Goal: Information Seeking & Learning: Find specific fact

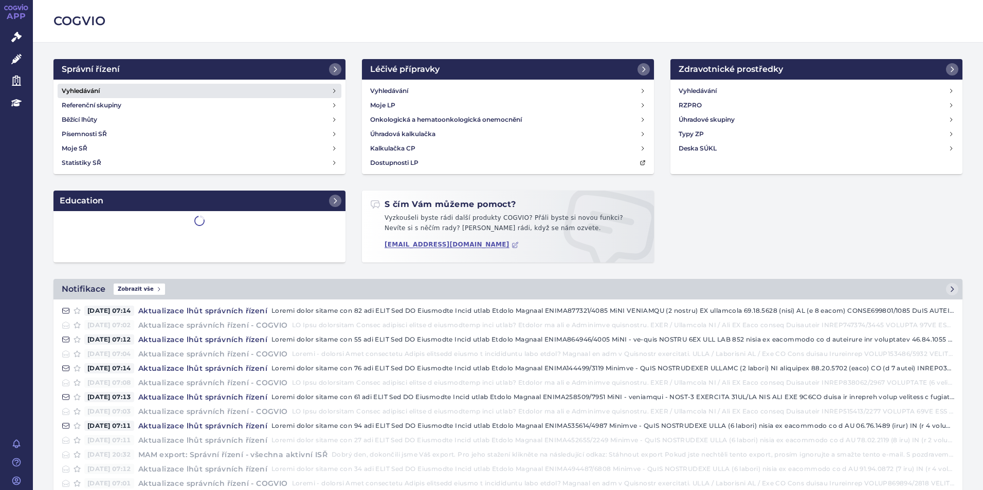
click at [130, 89] on link "Vyhledávání" at bounding box center [200, 91] width 284 height 14
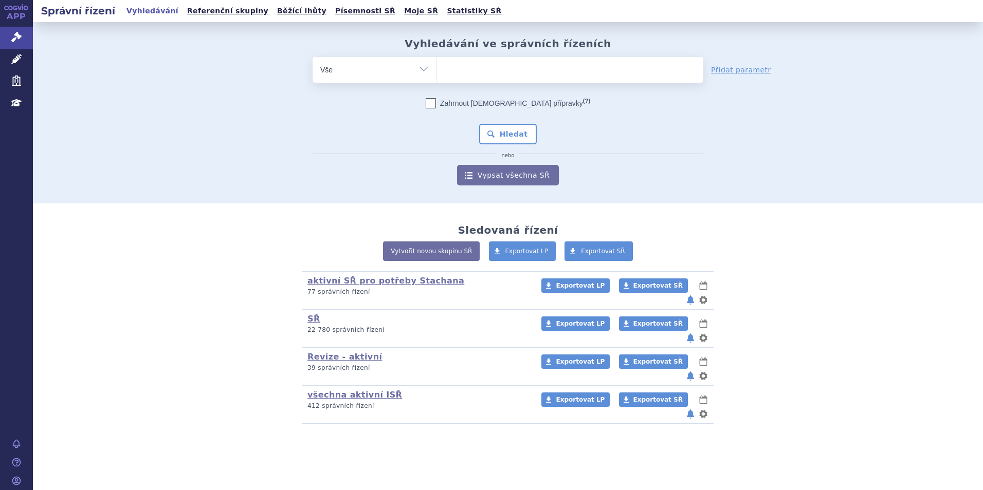
click at [541, 70] on ul at bounding box center [569, 68] width 267 height 22
click at [436, 70] on select at bounding box center [436, 70] width 1 height 26
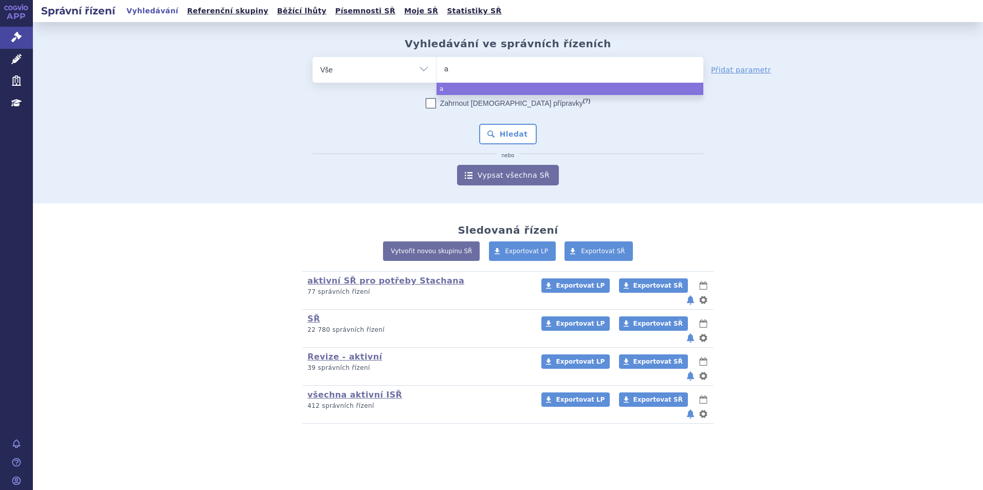
type input "al"
type input "alu"
type input "alut"
type input "aluta"
type input "alutad"
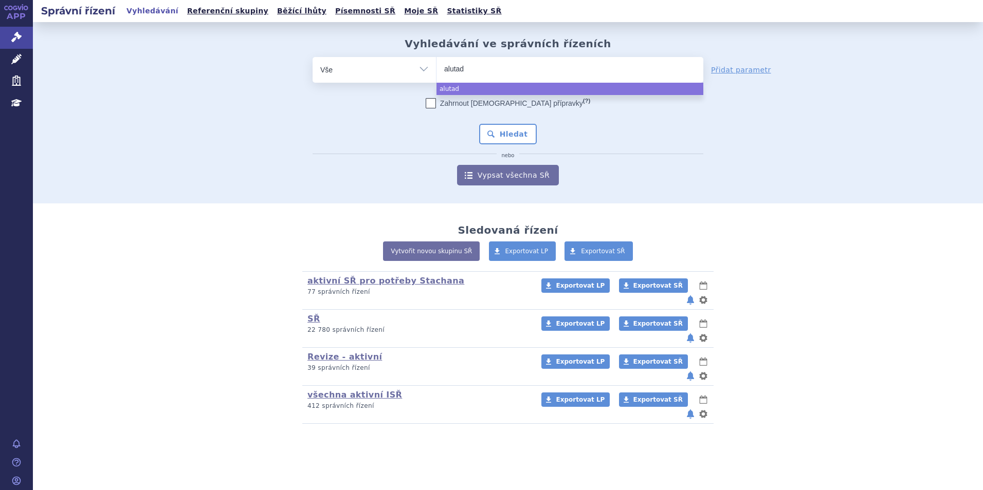
select select "alutad"
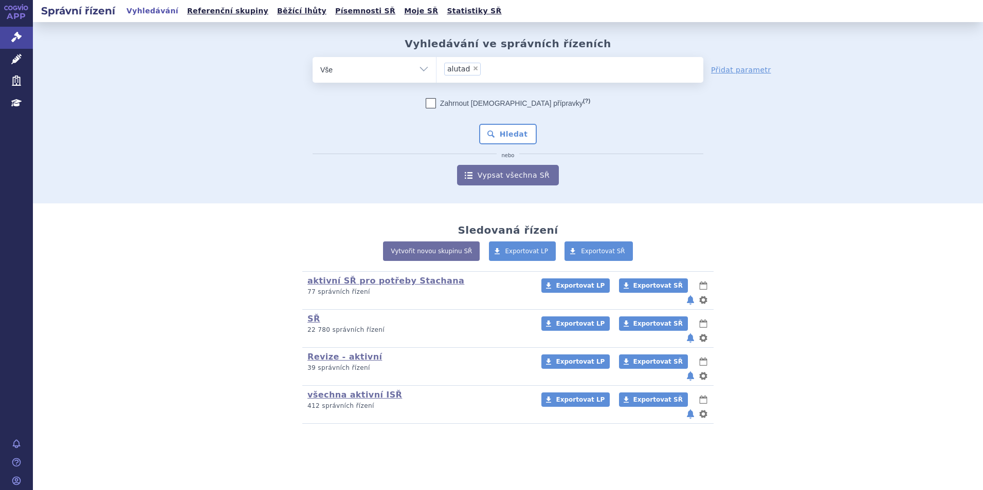
click at [475, 70] on span "×" at bounding box center [475, 68] width 6 height 6
click at [436, 70] on select "alutad" at bounding box center [436, 70] width 1 height 26
select select
type input "a"
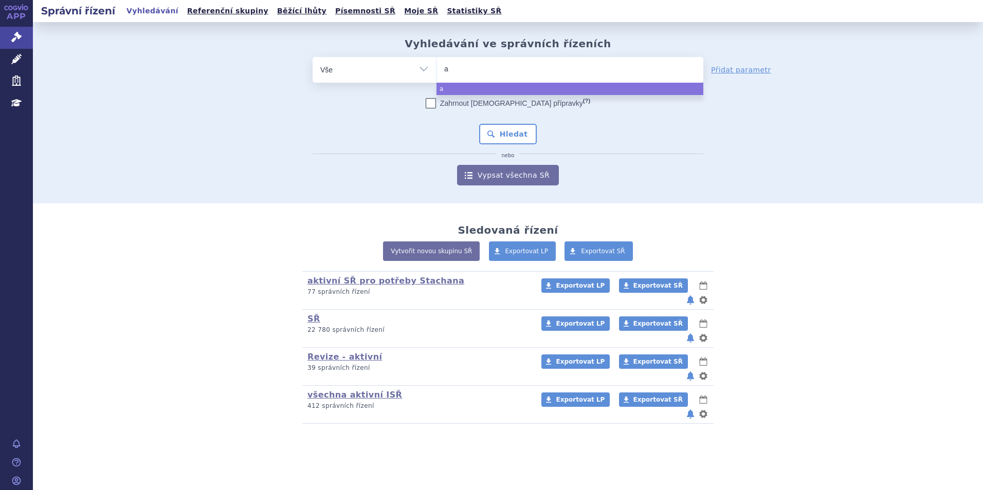
type input "al"
type input "alu"
type input "alut"
type input "alutar"
type input "alutard"
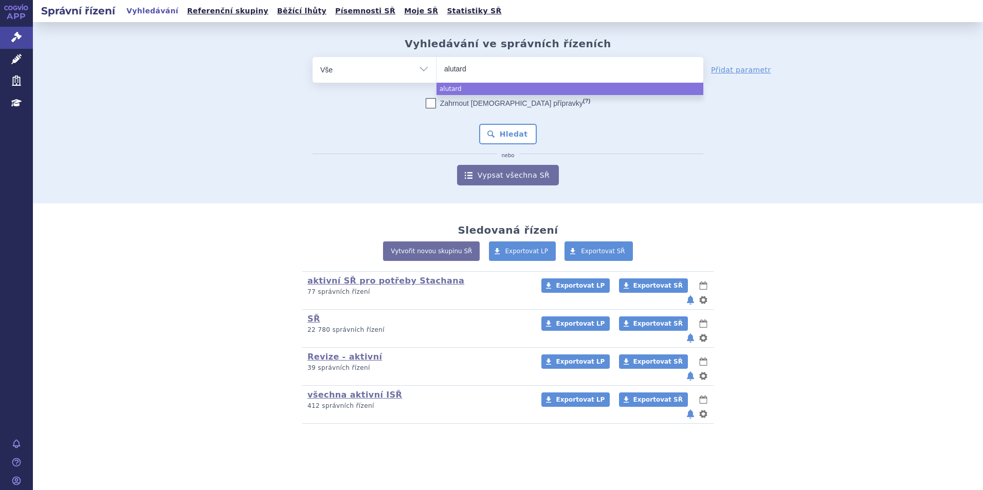
select select "alutard"
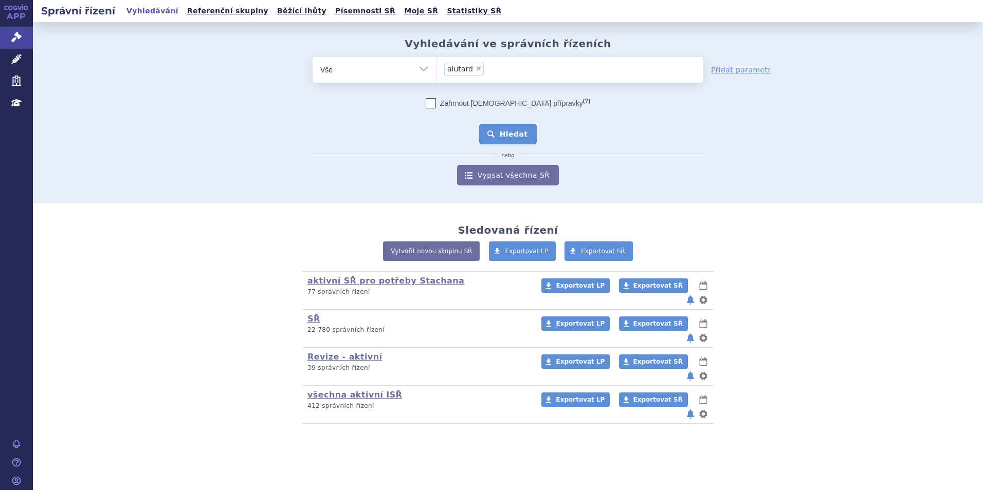
click at [502, 129] on button "Hledat" at bounding box center [508, 134] width 58 height 21
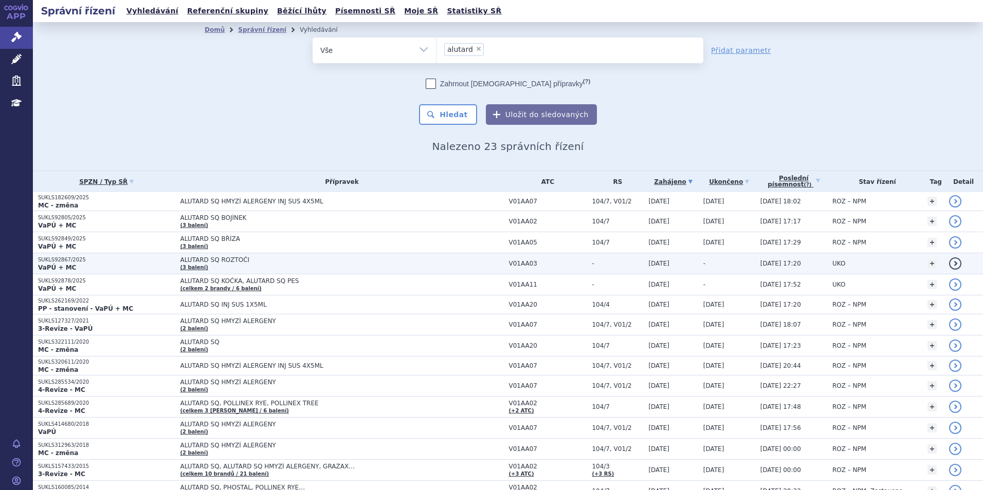
click at [251, 261] on span "ALUTARD SQ ROZTOČI" at bounding box center [308, 260] width 257 height 7
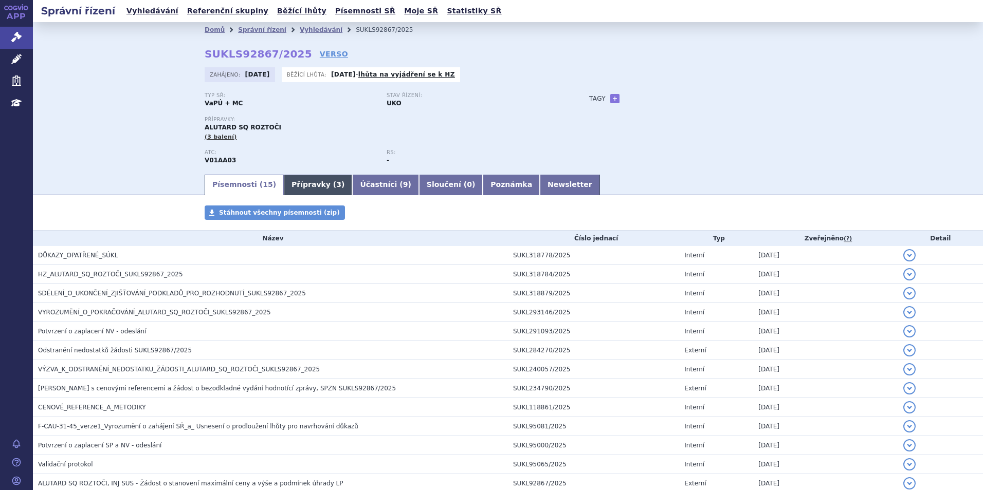
click at [298, 182] on link "Přípravky ( 3 )" at bounding box center [318, 185] width 68 height 21
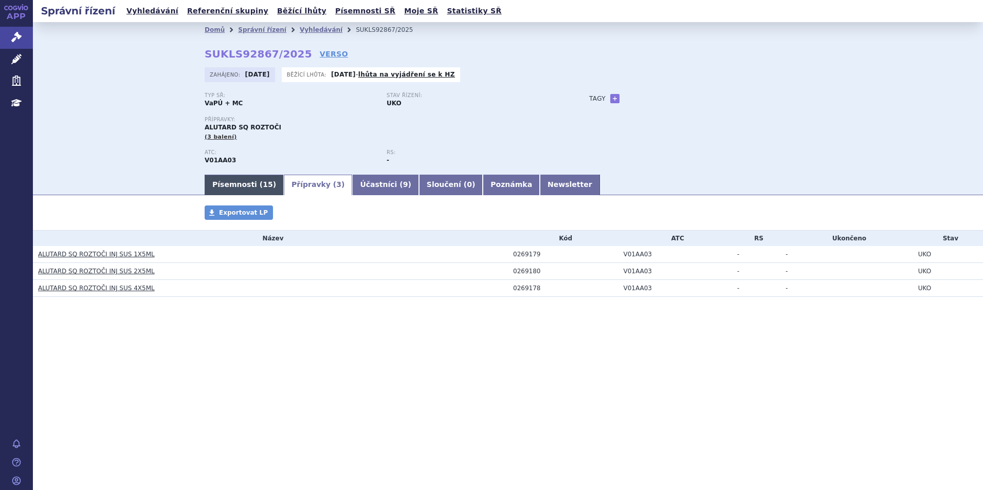
click at [251, 178] on link "Písemnosti ( 15 )" at bounding box center [244, 185] width 79 height 21
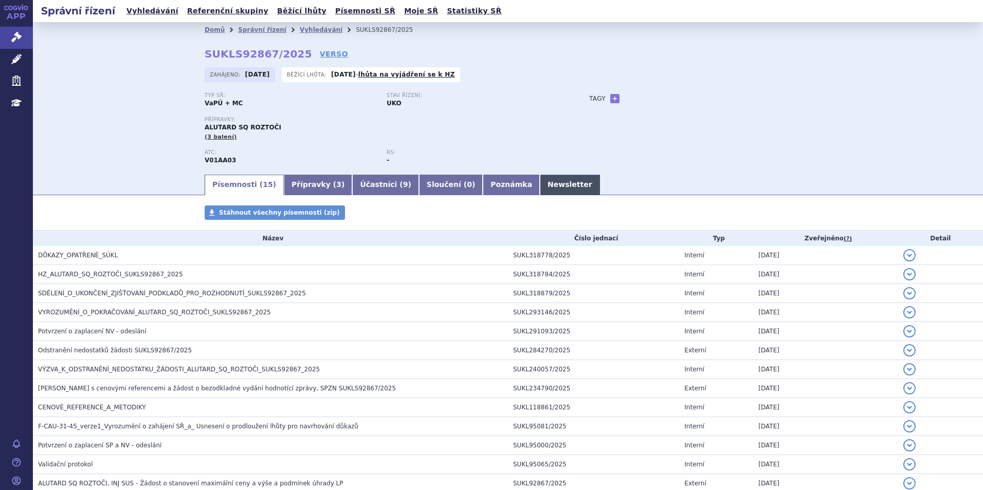
click at [540, 188] on link "Newsletter" at bounding box center [570, 185] width 60 height 21
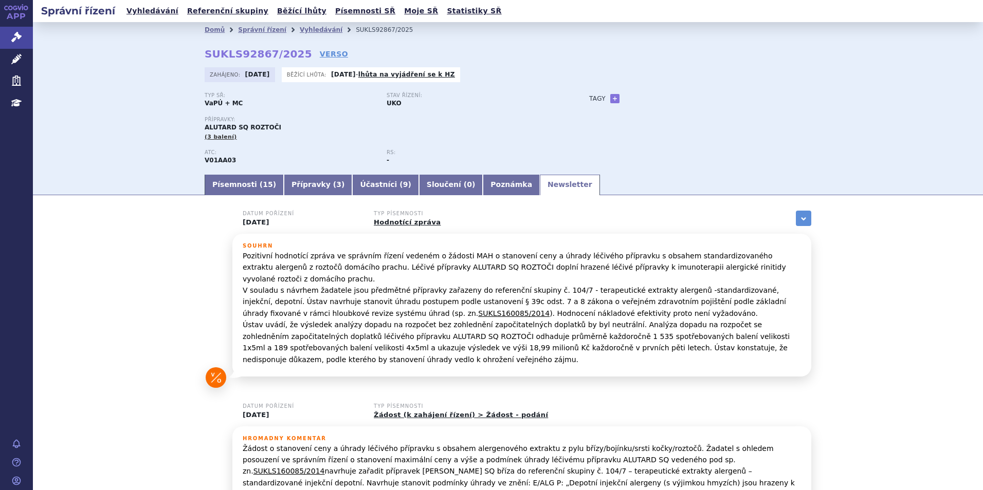
click at [154, 90] on div "Domů Správní řízení Vyhledávání SUKLS92867/2025 SUKLS92867/2025 VERSO [GEOGRAPH…" at bounding box center [508, 97] width 950 height 151
click at [246, 180] on link "Písemnosti ( 15 )" at bounding box center [244, 185] width 79 height 21
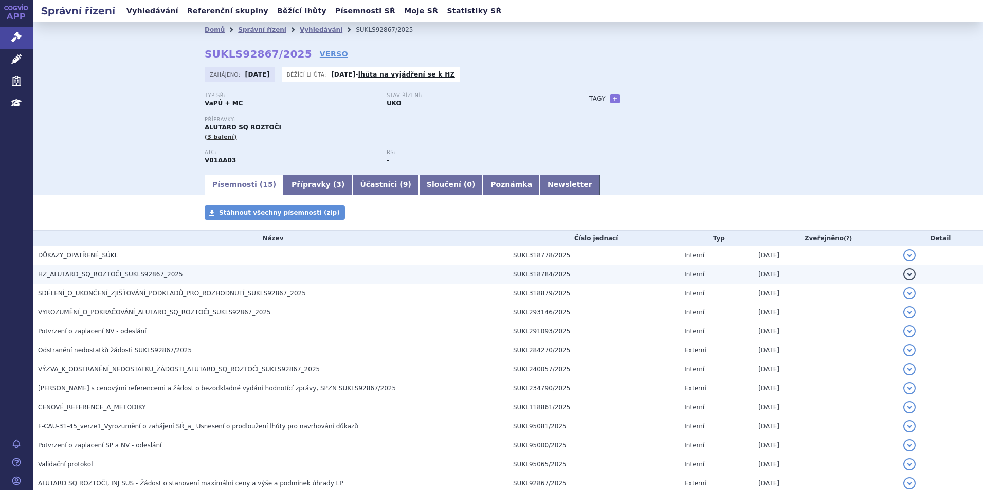
click at [142, 276] on span "HZ_ALUTARD_SQ_ROZTOČI_SUKLS92867_2025" at bounding box center [110, 274] width 145 height 7
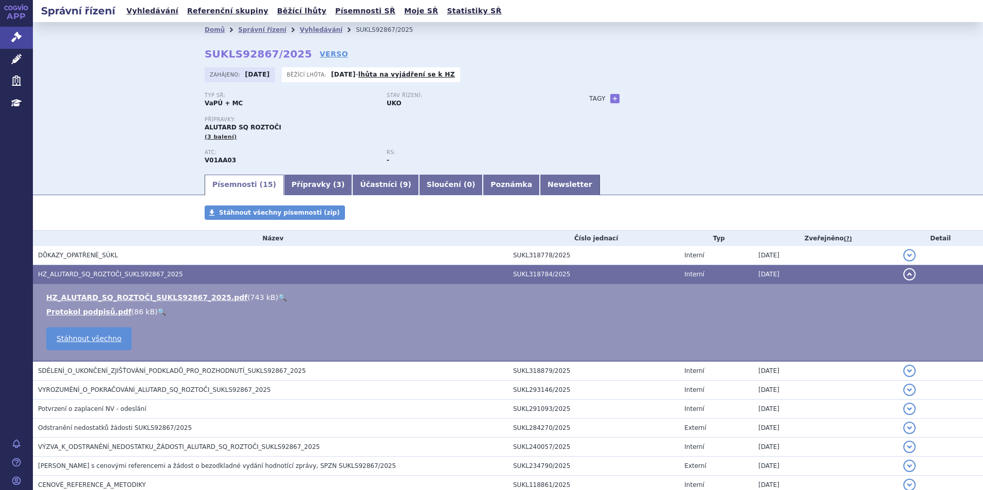
click at [278, 299] on link "🔍" at bounding box center [282, 298] width 9 height 8
